Goal: Information Seeking & Learning: Learn about a topic

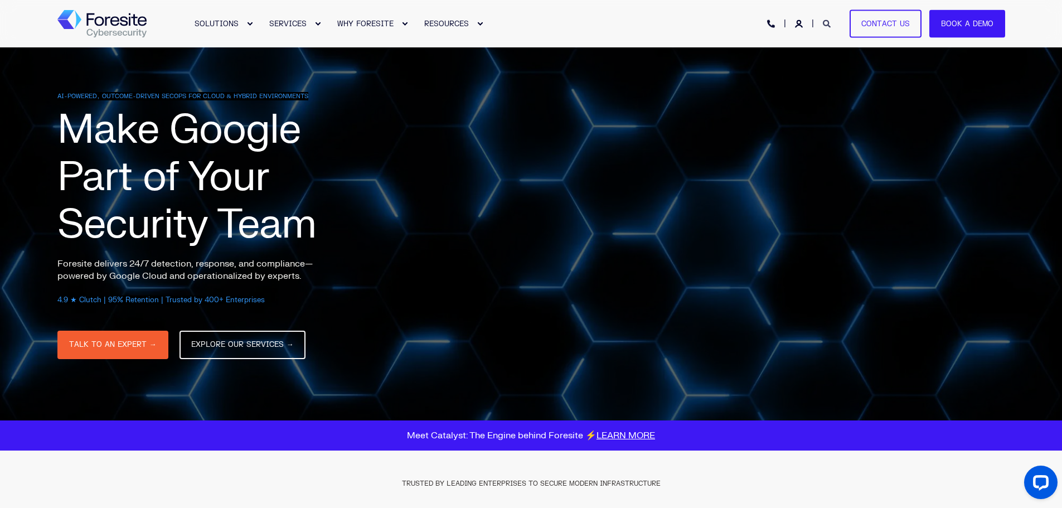
click at [830, 25] on icon "Open Search" at bounding box center [827, 24] width 8 height 8
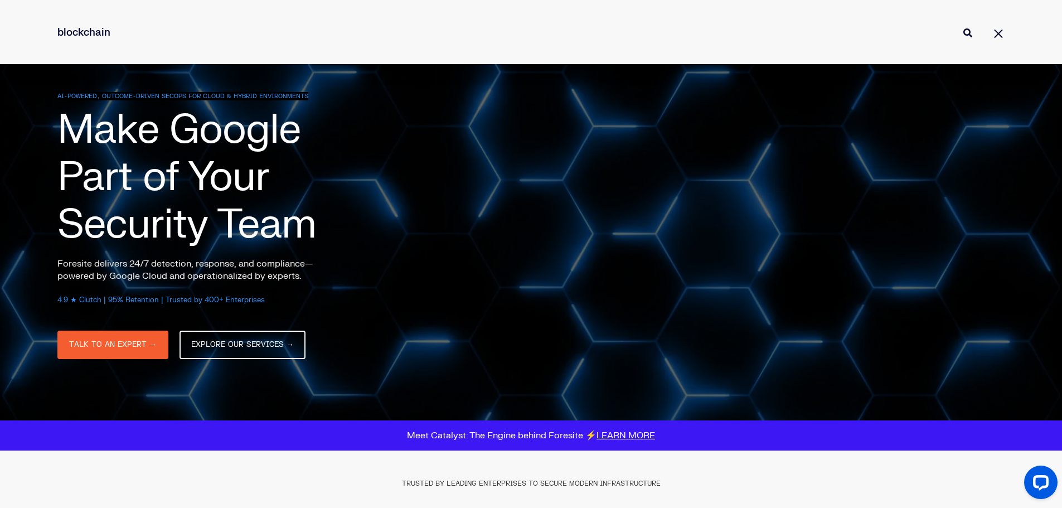
type input "blockchain"
click at [961, 26] on button "Perform Search" at bounding box center [967, 32] width 13 height 13
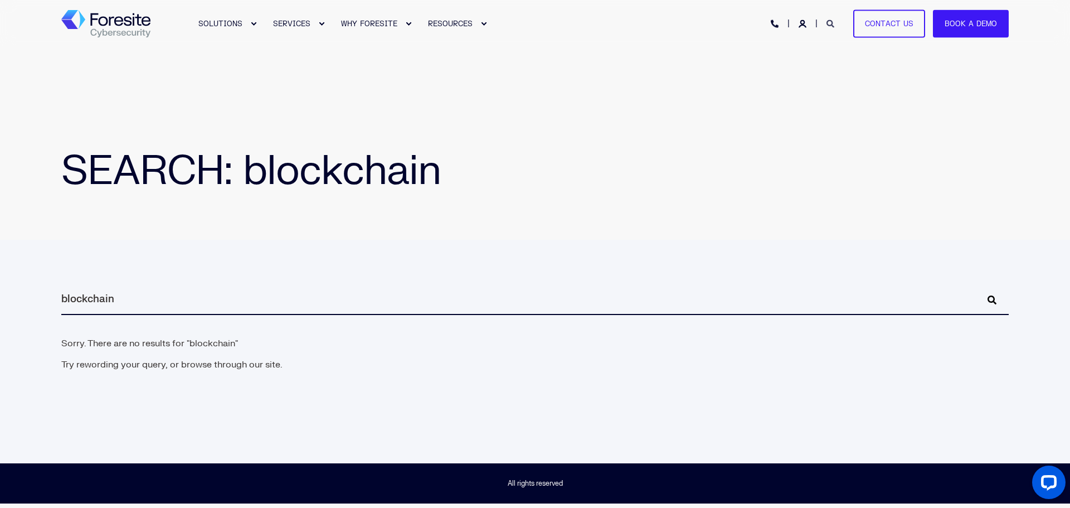
click at [834, 22] on icon "Open Search" at bounding box center [830, 24] width 8 height 8
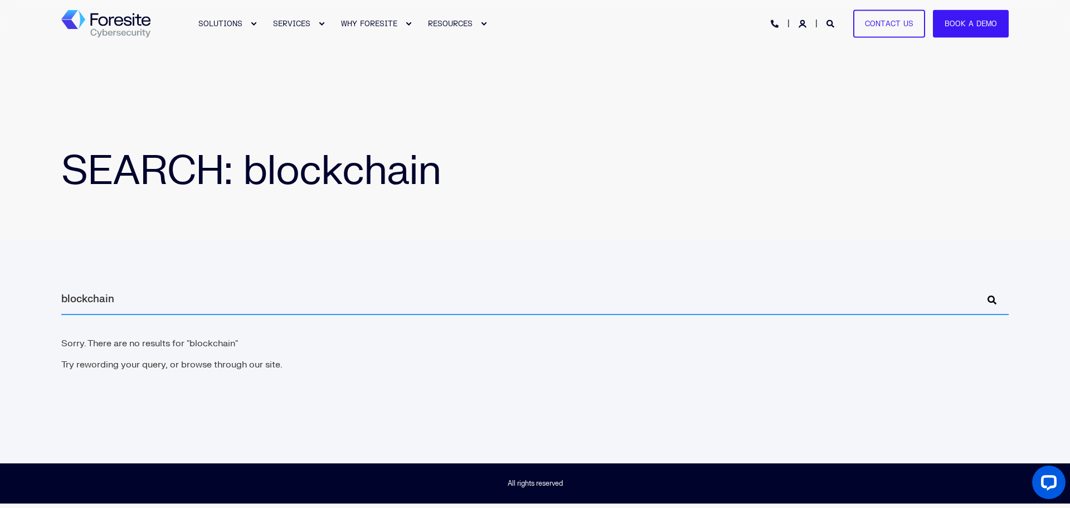
click at [125, 294] on input "blockchain" at bounding box center [534, 299] width 947 height 31
type input "b"
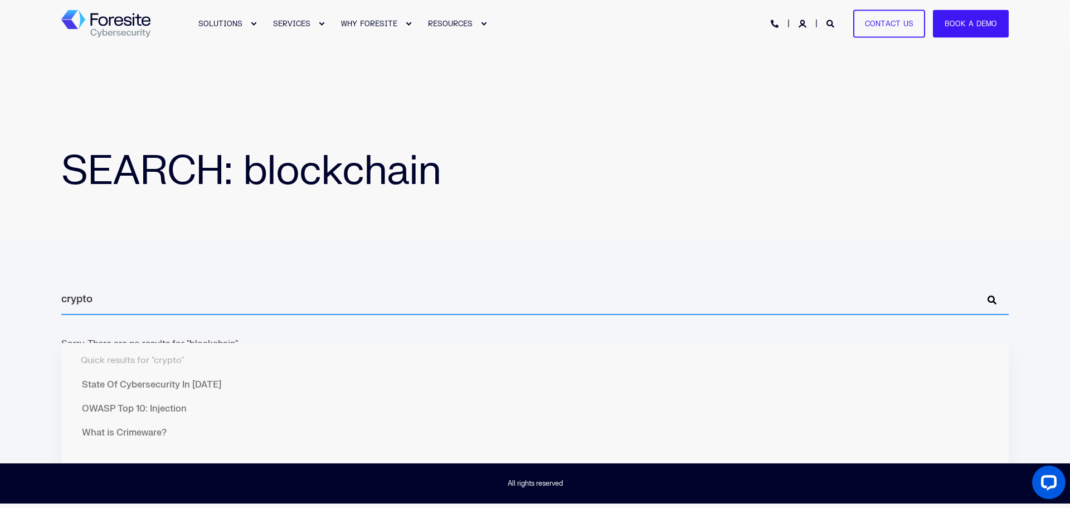
type input "crypto"
click at [985, 293] on button "Perform Search" at bounding box center [991, 299] width 13 height 13
